Goal: Information Seeking & Learning: Learn about a topic

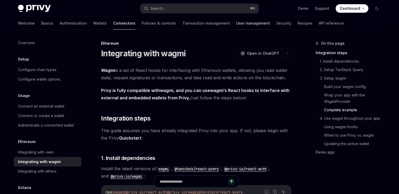
scroll to position [941, 0]
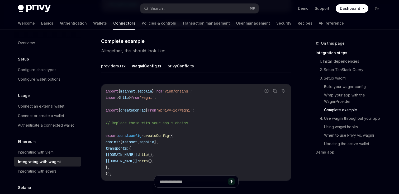
click at [32, 8] on img at bounding box center [34, 8] width 33 height 7
type textarea "*"
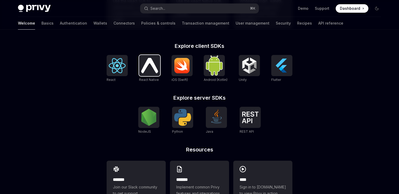
scroll to position [226, 0]
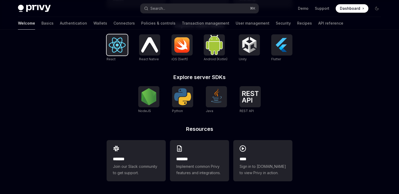
click at [107, 42] on div at bounding box center [117, 44] width 21 height 21
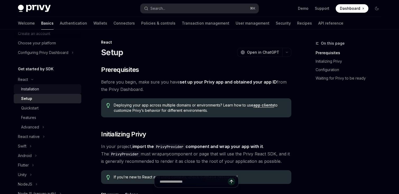
scroll to position [27, 0]
click at [39, 127] on div "Advanced" at bounding box center [30, 127] width 18 height 6
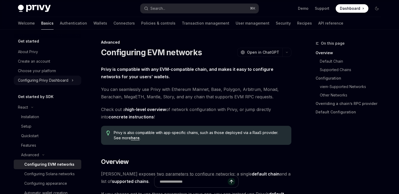
click at [54, 81] on div "Configuring Privy Dashboard" at bounding box center [43, 80] width 50 height 6
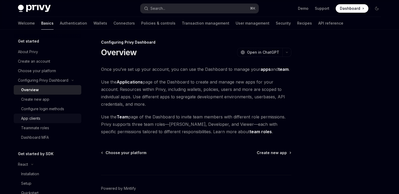
click at [44, 118] on div "App clients" at bounding box center [49, 118] width 57 height 6
type textarea "*"
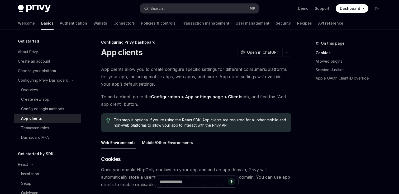
click at [152, 9] on div "Search..." at bounding box center [157, 8] width 15 height 6
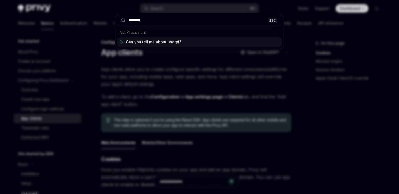
type input "********"
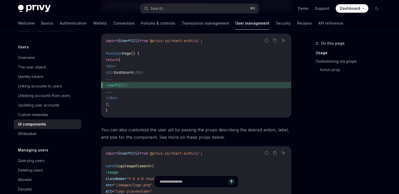
scroll to position [292, 0]
click at [171, 40] on span "'@privy-io/react-auth/ui'" at bounding box center [174, 40] width 53 height 5
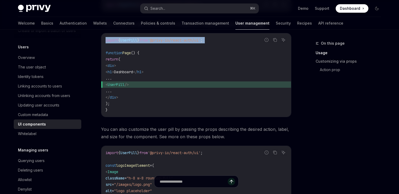
click at [171, 40] on span "'@privy-io/react-auth/ui'" at bounding box center [174, 40] width 53 height 5
copy code "import { UserPill } from '@privy-io/react-auth/ui' ;"
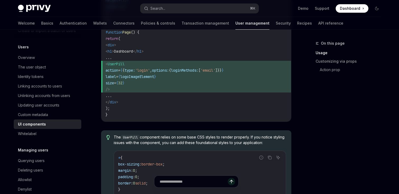
scroll to position [496, 0]
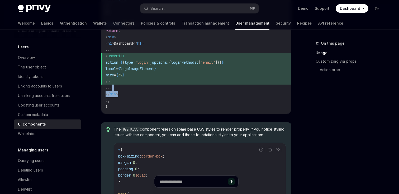
click at [158, 90] on code "import { UserPill } from '@privy-io/react-auth/ui' ; const logoImageElement = (…" at bounding box center [195, 27] width 181 height 165
drag, startPoint x: 151, startPoint y: 81, endPoint x: 140, endPoint y: 81, distance: 10.8
click at [150, 81] on span "/>" at bounding box center [195, 81] width 181 height 6
drag, startPoint x: 136, startPoint y: 78, endPoint x: 118, endPoint y: 57, distance: 28.3
click at [118, 57] on code "import { UserPill } from '@privy-io/react-auth/ui' ; const logoImageElement = (…" at bounding box center [195, 27] width 181 height 165
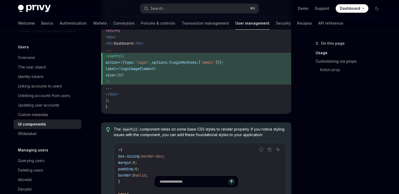
copy code "< UserPill action = { { type: 'login' , options: { loginMethods: [ 'email' ]}} …"
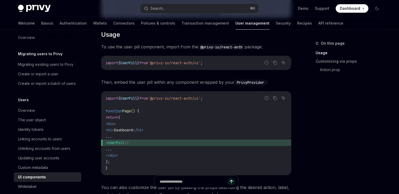
scroll to position [0, 0]
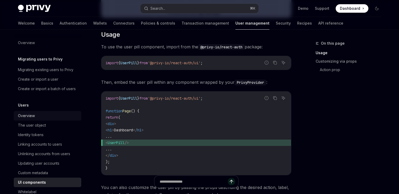
click at [49, 118] on div "Overview" at bounding box center [48, 115] width 60 height 6
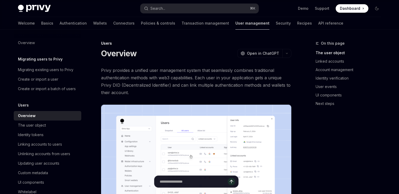
click at [235, 26] on link "User management" at bounding box center [252, 23] width 34 height 13
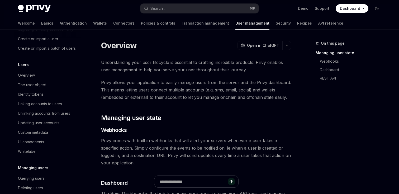
scroll to position [62, 0]
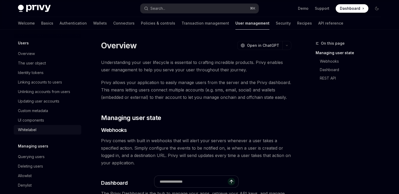
click at [39, 132] on link "Whitelabel" at bounding box center [48, 129] width 68 height 9
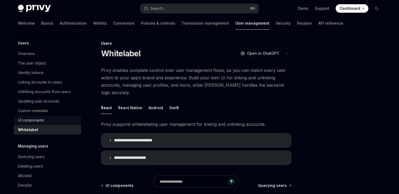
click at [43, 120] on div "UI components" at bounding box center [31, 120] width 26 height 6
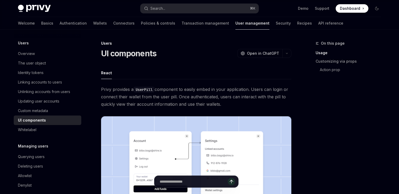
drag, startPoint x: 72, startPoint y: 116, endPoint x: 69, endPoint y: 116, distance: 3.5
click at [72, 116] on link "UI components" at bounding box center [48, 119] width 68 height 9
click at [68, 114] on link "Custom metadata" at bounding box center [48, 110] width 68 height 9
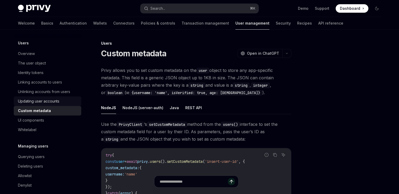
click at [66, 96] on link "Updating user accounts" at bounding box center [48, 100] width 68 height 9
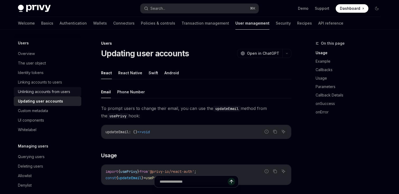
click at [73, 90] on div "Unlinking accounts from users" at bounding box center [48, 91] width 60 height 6
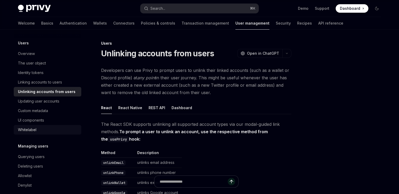
click at [60, 127] on div "Whitelabel" at bounding box center [48, 129] width 60 height 6
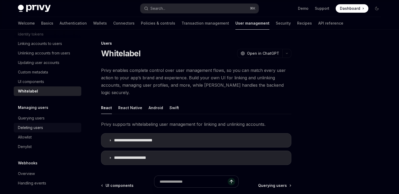
scroll to position [93, 0]
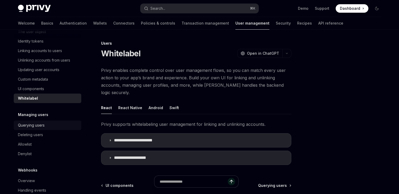
click at [58, 124] on div "Querying users" at bounding box center [48, 125] width 60 height 6
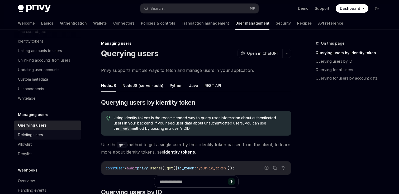
click at [56, 134] on div "Deleting users" at bounding box center [48, 134] width 60 height 6
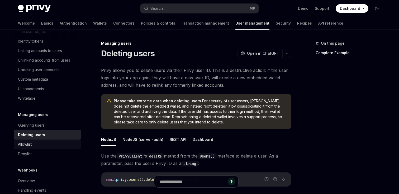
click at [52, 145] on div "Allowlist" at bounding box center [48, 144] width 60 height 6
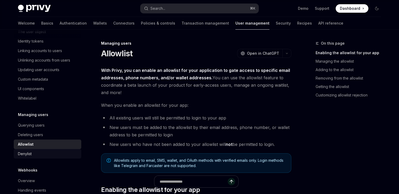
click at [51, 152] on div "Denylist" at bounding box center [48, 153] width 60 height 6
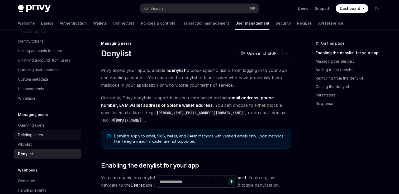
click at [55, 137] on div "Deleting users" at bounding box center [48, 134] width 60 height 6
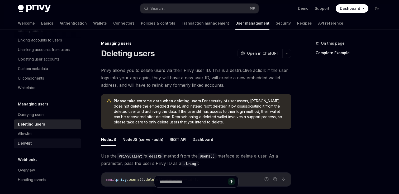
scroll to position [105, 0]
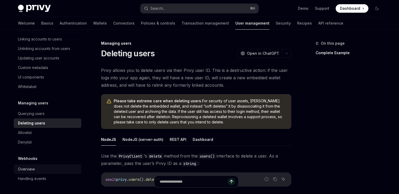
click at [53, 172] on div "Overview" at bounding box center [48, 169] width 60 height 6
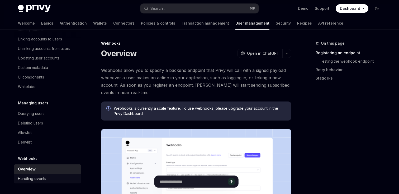
click at [46, 177] on div "Handling events" at bounding box center [48, 178] width 60 height 6
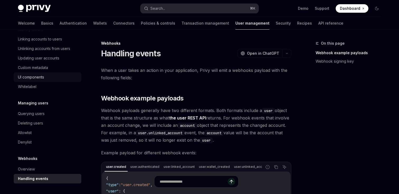
click at [51, 77] on div "UI components" at bounding box center [48, 77] width 60 height 6
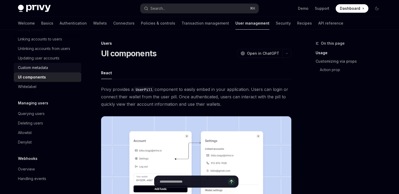
click at [56, 68] on div "Custom metadata" at bounding box center [48, 67] width 60 height 6
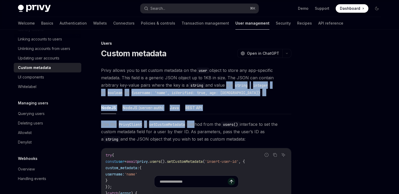
drag, startPoint x: 207, startPoint y: 82, endPoint x: 199, endPoint y: 124, distance: 43.1
click at [199, 124] on div "Privy allows you to set custom metadata on the user object to store any app-spe…" at bounding box center [196, 158] width 190 height 184
click at [199, 124] on span "Use the PrivyClient ’s setCustomMetadata method from the users() interface to s…" at bounding box center [196, 131] width 190 height 22
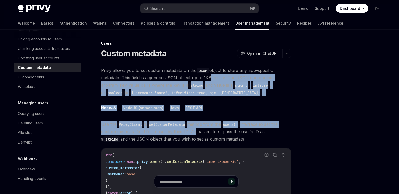
drag, startPoint x: 192, startPoint y: 131, endPoint x: 207, endPoint y: 78, distance: 54.3
click at [206, 78] on div "Privy allows you to set custom metadata on the user object to store any app-spe…" at bounding box center [196, 158] width 190 height 184
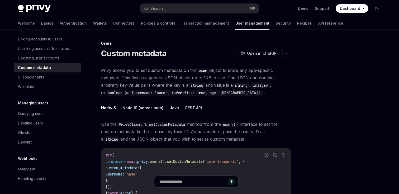
drag, startPoint x: 207, startPoint y: 78, endPoint x: 202, endPoint y: 80, distance: 4.7
click at [207, 78] on span "Privy allows you to set custom metadata on the user object to store any app-spe…" at bounding box center [196, 81] width 190 height 30
click at [74, 60] on div "Updating user accounts" at bounding box center [48, 58] width 60 height 6
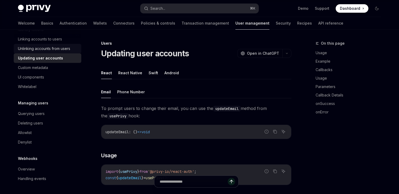
click at [78, 50] on div "Unlinking accounts from users" at bounding box center [48, 48] width 60 height 6
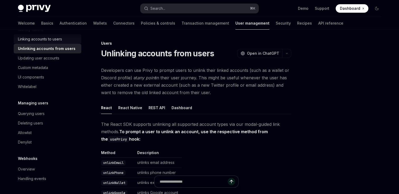
click at [49, 42] on link "Linking accounts to users" at bounding box center [48, 38] width 68 height 9
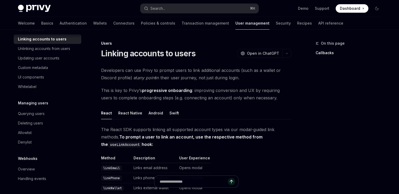
click at [54, 16] on div "Privy Docs home page Search... ⌘ K Demo Support Dashboard Dashboard Search..." at bounding box center [199, 8] width 363 height 17
click at [60, 24] on link "Authentication" at bounding box center [73, 23] width 27 height 13
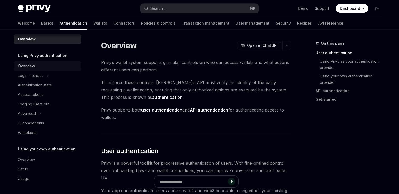
click at [31, 64] on div "Overview" at bounding box center [26, 66] width 17 height 6
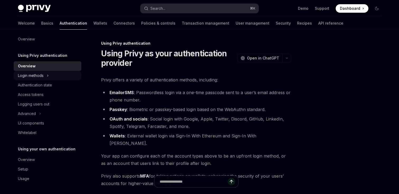
click at [36, 77] on div "Login methods" at bounding box center [31, 75] width 26 height 6
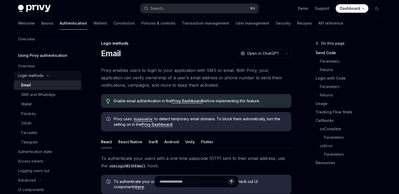
click at [46, 77] on button "Login methods" at bounding box center [48, 75] width 68 height 9
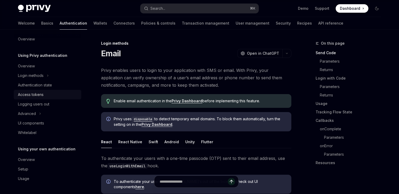
click at [44, 96] on div "Access tokens" at bounding box center [48, 94] width 60 height 6
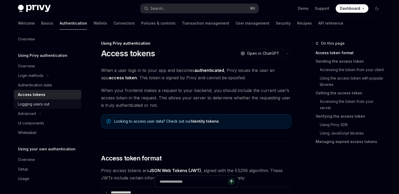
click at [47, 105] on div "Logging users out" at bounding box center [33, 104] width 31 height 6
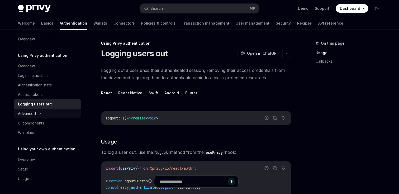
click at [42, 114] on button "Advanced" at bounding box center [48, 113] width 68 height 9
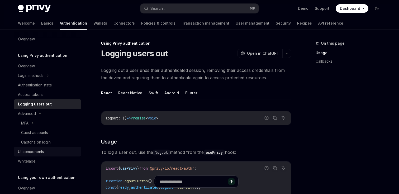
click at [50, 153] on div "UI components" at bounding box center [48, 151] width 60 height 6
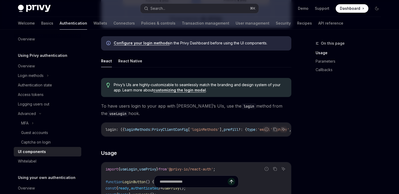
scroll to position [237, 0]
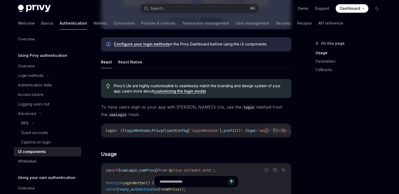
drag, startPoint x: 124, startPoint y: 107, endPoint x: 125, endPoint y: 114, distance: 6.9
click at [125, 114] on span "To have users login to your app with [PERSON_NAME]’s UIs, use the login method …" at bounding box center [196, 110] width 190 height 15
drag, startPoint x: 126, startPoint y: 102, endPoint x: 126, endPoint y: 113, distance: 11.9
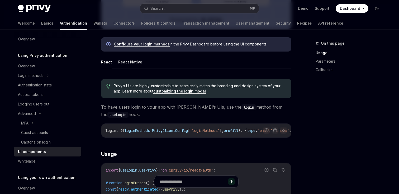
click at [126, 113] on span "To have users login to your app with [PERSON_NAME]’s UIs, use the login method …" at bounding box center [196, 110] width 190 height 15
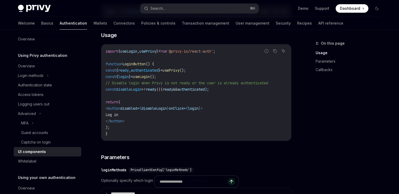
scroll to position [354, 0]
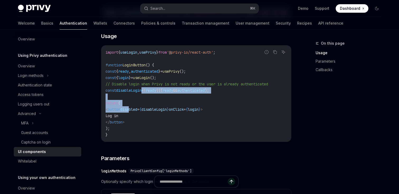
drag, startPoint x: 147, startPoint y: 113, endPoint x: 152, endPoint y: 91, distance: 22.0
click at [152, 91] on code "import { useLogin , usePrivy } from '@privy-io/react-auth' ; function LoginButt…" at bounding box center [195, 93] width 181 height 89
click at [141, 91] on span "disableLogin" at bounding box center [128, 90] width 25 height 5
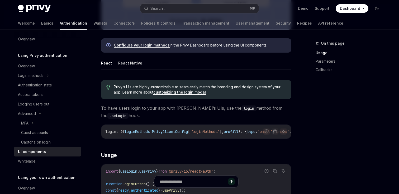
scroll to position [236, 0]
click at [180, 91] on link "customizing the login modal" at bounding box center [179, 91] width 52 height 5
type textarea "*"
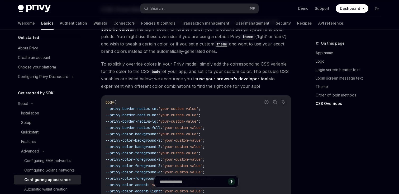
scroll to position [1217, 0]
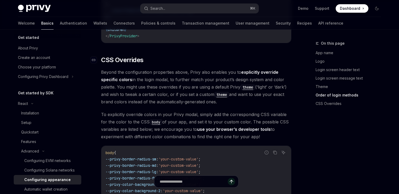
click at [104, 56] on span "CSS Overrides" at bounding box center [122, 60] width 42 height 8
drag, startPoint x: 162, startPoint y: 40, endPoint x: 167, endPoint y: 51, distance: 12.3
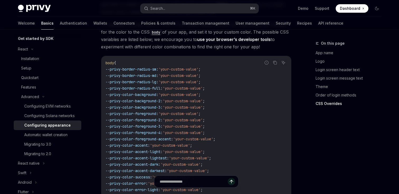
scroll to position [1307, 0]
click at [160, 85] on span "--privy-border-radius-full" at bounding box center [132, 87] width 55 height 5
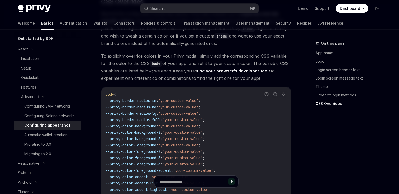
scroll to position [1274, 0]
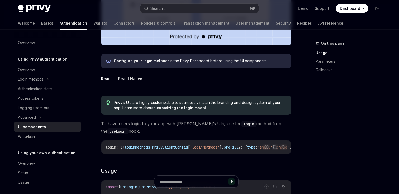
drag, startPoint x: 153, startPoint y: 156, endPoint x: 165, endPoint y: 156, distance: 12.1
click at [165, 154] on div "Report incorrect code Copy Ask AI login : ({ loginMethods : PrivyClientConfig […" at bounding box center [196, 147] width 190 height 14
drag, startPoint x: 161, startPoint y: 157, endPoint x: 166, endPoint y: 155, distance: 5.0
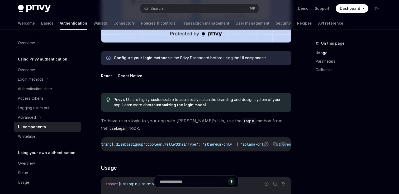
scroll to position [231, 0]
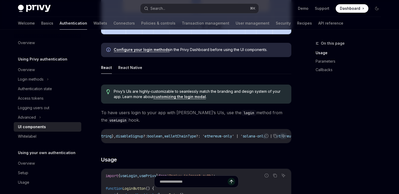
drag, startPoint x: 210, startPoint y: 145, endPoint x: 232, endPoint y: 146, distance: 21.9
drag, startPoint x: 232, startPoint y: 146, endPoint x: 242, endPoint y: 144, distance: 9.7
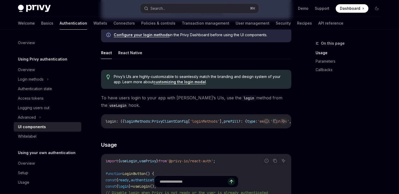
scroll to position [239, 0]
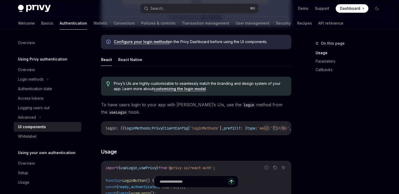
drag, startPoint x: 161, startPoint y: 137, endPoint x: 174, endPoint y: 135, distance: 12.5
click at [174, 135] on div "Report incorrect code Copy Ask AI login : ({ loginMethods : PrivyClientConfig […" at bounding box center [196, 128] width 190 height 14
drag, startPoint x: 161, startPoint y: 125, endPoint x: 166, endPoint y: 126, distance: 5.9
click at [163, 126] on span "login : ({ loginMethods : PrivyClientConfig [ 'loginMethods' ], prefill ?: { ty…" at bounding box center [81, 128] width 447 height 5
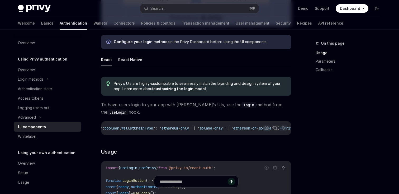
click at [153, 126] on span "walletChainType" at bounding box center [137, 128] width 32 height 5
copy span "walletChainType"
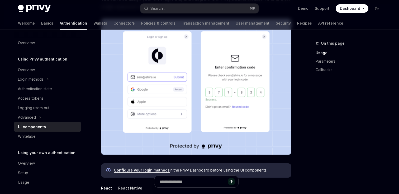
scroll to position [92, 0]
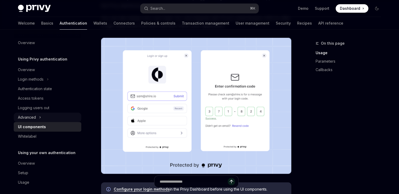
click at [60, 117] on button "Advanced" at bounding box center [48, 116] width 68 height 9
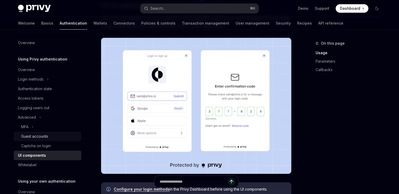
click at [53, 134] on div "Guest accounts" at bounding box center [49, 136] width 57 height 6
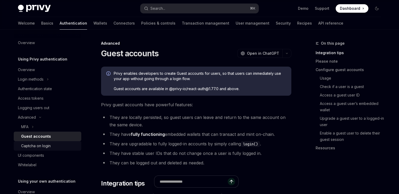
click at [51, 143] on div "Captcha on login" at bounding box center [49, 145] width 57 height 6
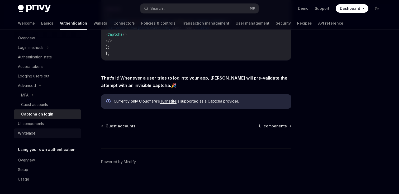
scroll to position [32, 0]
click at [32, 160] on div "Overview" at bounding box center [26, 159] width 17 height 6
type textarea "*"
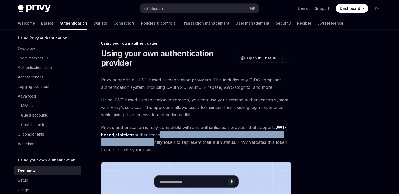
drag, startPoint x: 159, startPoint y: 132, endPoint x: 151, endPoint y: 144, distance: 14.8
click at [151, 144] on span "Privy’s authentication is fully compatible with any authentication provider tha…" at bounding box center [196, 138] width 190 height 30
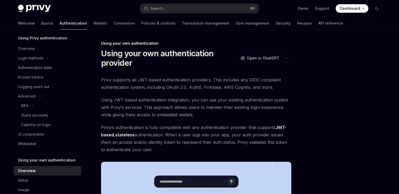
scroll to position [184, 0]
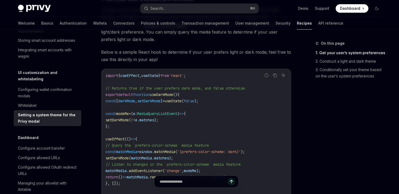
scroll to position [89, 0]
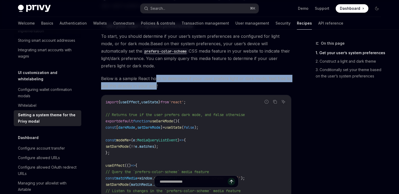
drag, startPoint x: 156, startPoint y: 80, endPoint x: 156, endPoint y: 85, distance: 5.8
click at [156, 85] on span "Below is a sample React hook to determine if your user prefers light or dark mo…" at bounding box center [196, 82] width 190 height 15
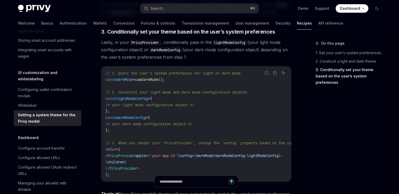
scroll to position [451, 0]
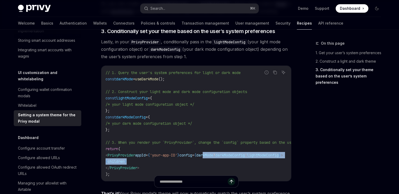
drag, startPoint x: 216, startPoint y: 165, endPoint x: 272, endPoint y: 167, distance: 55.7
click at [272, 167] on code "// 1. Query the user's system preferences for light or dark mode const darkMode…" at bounding box center [228, 123] width 247 height 108
click at [269, 167] on code "// 1. Query the user's system preferences for light or dark mode const darkMode…" at bounding box center [228, 123] width 247 height 108
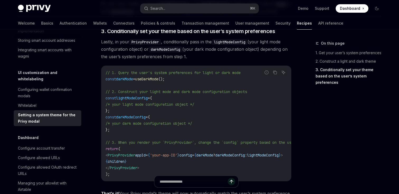
drag, startPoint x: 135, startPoint y: 189, endPoint x: 173, endPoint y: 190, distance: 37.5
click at [173, 190] on div at bounding box center [196, 184] width 190 height 20
drag, startPoint x: 175, startPoint y: 189, endPoint x: 210, endPoint y: 190, distance: 34.5
click at [210, 190] on div at bounding box center [196, 184] width 190 height 20
click at [249, 165] on code "// 1. Query the user's system preferences for light or dark mode const darkMode…" at bounding box center [228, 123] width 247 height 108
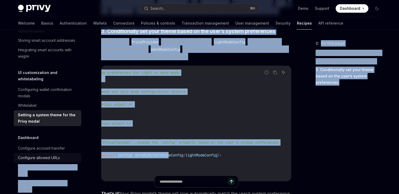
scroll to position [0, 0]
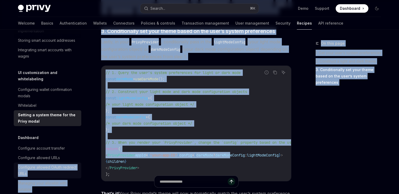
drag, startPoint x: 248, startPoint y: 163, endPoint x: 64, endPoint y: 157, distance: 184.2
click at [205, 165] on code "// 1. Query the user's system preferences for light or dark mode const darkMode…" at bounding box center [228, 123] width 247 height 108
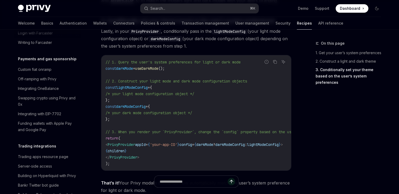
scroll to position [485, 0]
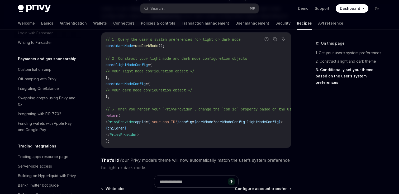
drag, startPoint x: 193, startPoint y: 153, endPoint x: 226, endPoint y: 156, distance: 32.8
click at [226, 147] on div "// 1. Query the user's system preferences for light or dark mode const darkMode…" at bounding box center [196, 89] width 190 height 115
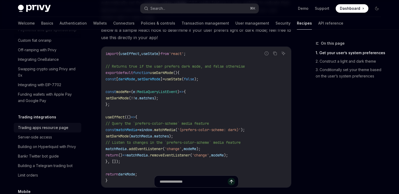
scroll to position [478, 0]
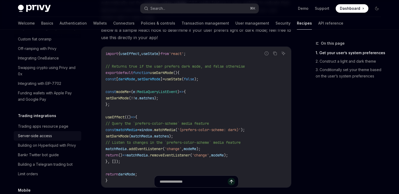
click at [52, 132] on div "Server-side access" at bounding box center [48, 135] width 60 height 6
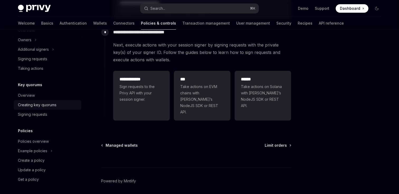
scroll to position [206, 0]
click at [236, 25] on link "User management" at bounding box center [253, 23] width 34 height 13
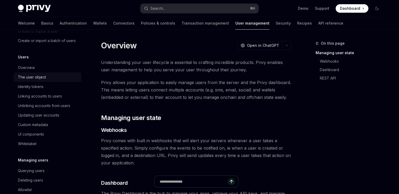
scroll to position [49, 0]
click at [52, 115] on div "Updating user accounts" at bounding box center [38, 114] width 41 height 6
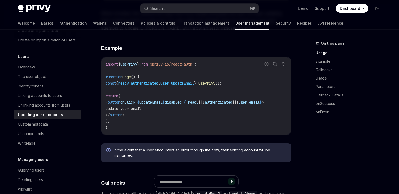
scroll to position [184, 0]
click at [70, 126] on div "Custom metadata" at bounding box center [48, 124] width 60 height 6
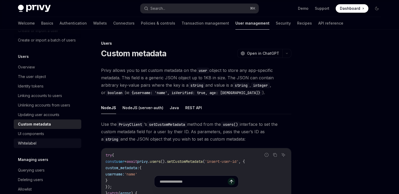
click at [58, 138] on link "Whitelabel" at bounding box center [48, 142] width 68 height 9
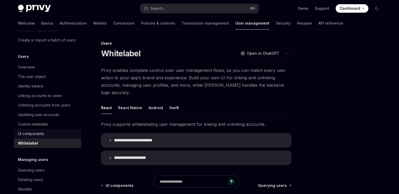
click at [62, 134] on div "UI components" at bounding box center [48, 133] width 60 height 6
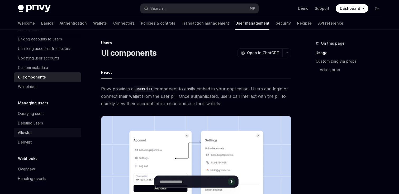
scroll to position [109, 0]
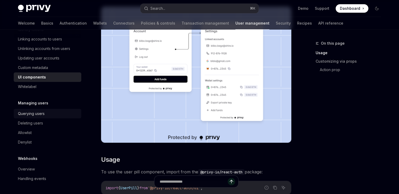
click at [61, 113] on div "Querying users" at bounding box center [48, 113] width 60 height 6
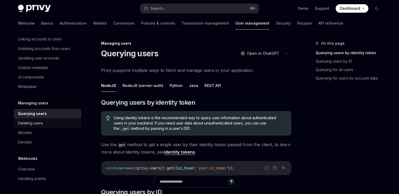
click at [52, 122] on div "Deleting users" at bounding box center [48, 123] width 60 height 6
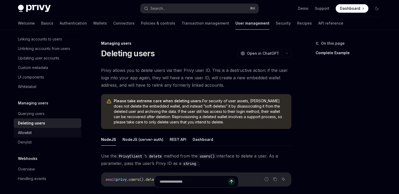
click at [47, 131] on div "Allowlist" at bounding box center [48, 132] width 60 height 6
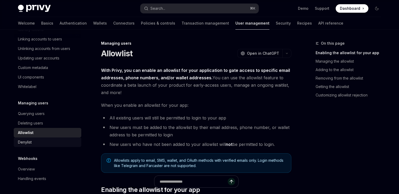
scroll to position [100, 0]
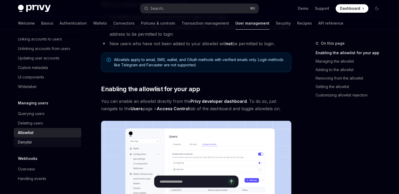
click at [46, 139] on div "Denylist" at bounding box center [48, 142] width 60 height 6
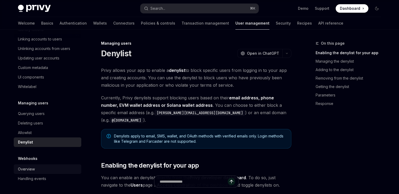
click at [47, 169] on div "Overview" at bounding box center [48, 169] width 60 height 6
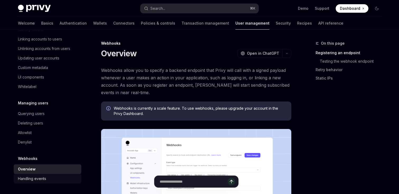
click at [36, 177] on div "Handling events" at bounding box center [32, 178] width 28 height 6
type textarea "*"
